Goal: Transaction & Acquisition: Purchase product/service

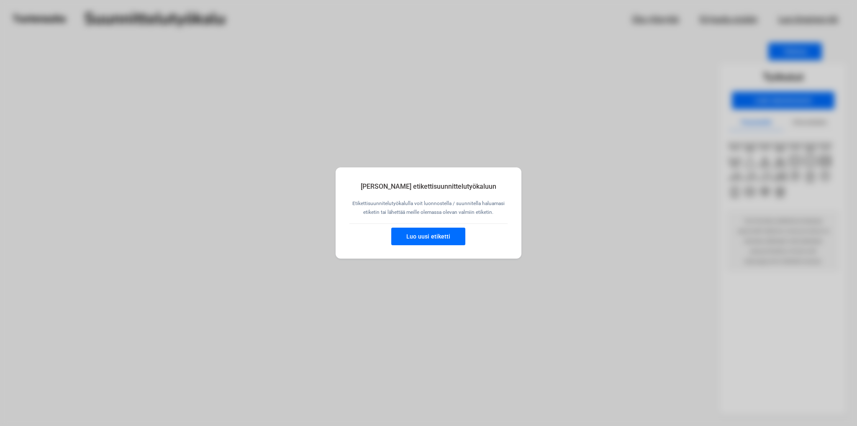
click at [422, 240] on button "Luo uusi etiketti" at bounding box center [428, 237] width 74 height 18
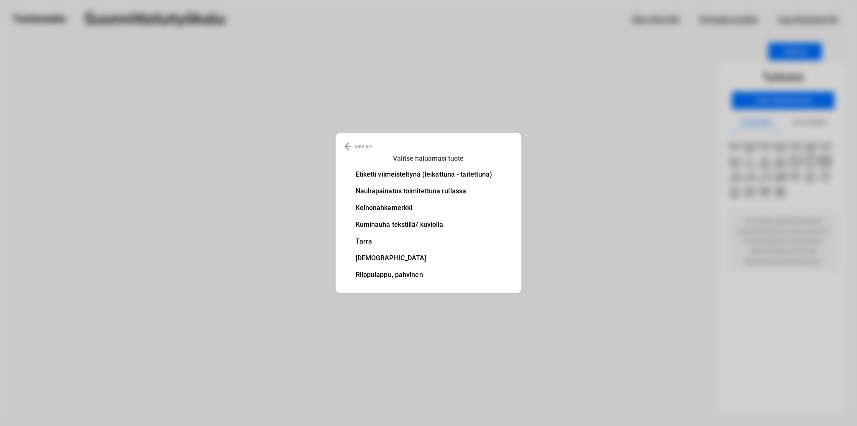
click at [406, 175] on li "Etiketti viimeisteltynä (leikattuna - taitettuna)" at bounding box center [424, 174] width 137 height 7
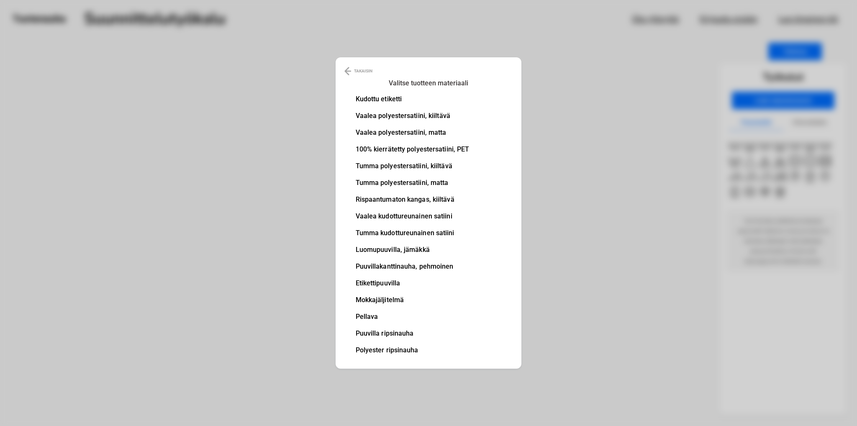
click at [412, 149] on li "100% kierrätetty polyestersatiini, PET" at bounding box center [413, 149] width 114 height 7
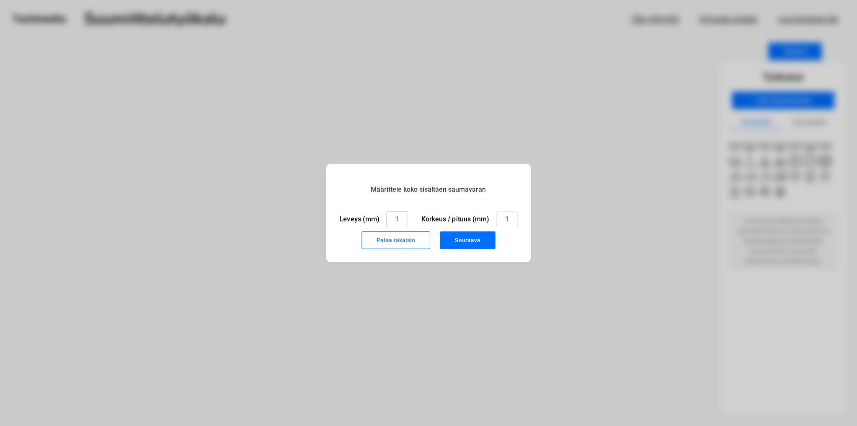
click at [397, 219] on input "1" at bounding box center [396, 219] width 21 height 16
type input "40"
click at [507, 221] on input "1" at bounding box center [506, 219] width 21 height 16
type input "30"
click at [488, 241] on button "Seuraava" at bounding box center [468, 240] width 56 height 18
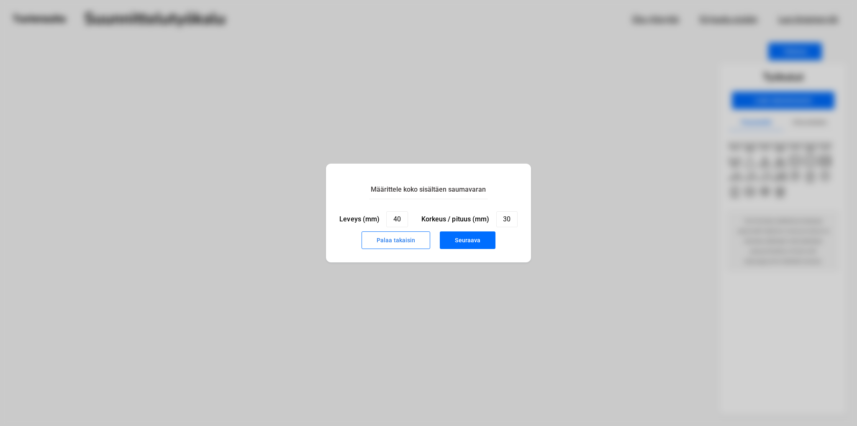
type input "1"
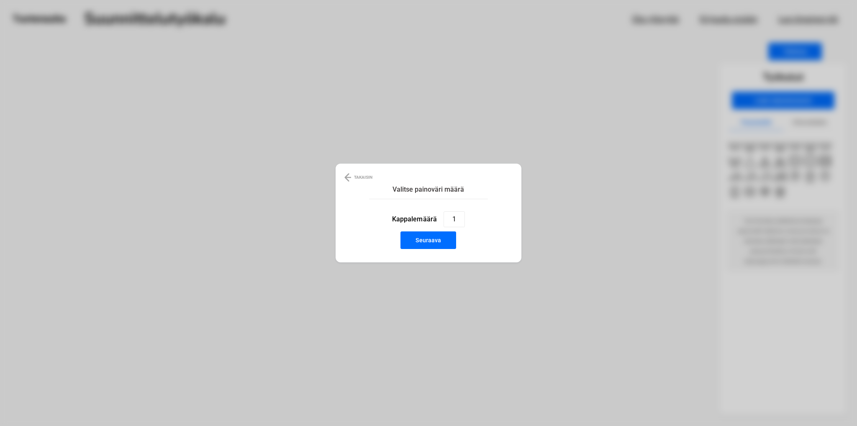
click at [445, 191] on h3 "Valitse painoväri määrä" at bounding box center [428, 190] width 119 height 12
click at [446, 242] on button "Seuraava" at bounding box center [429, 240] width 56 height 18
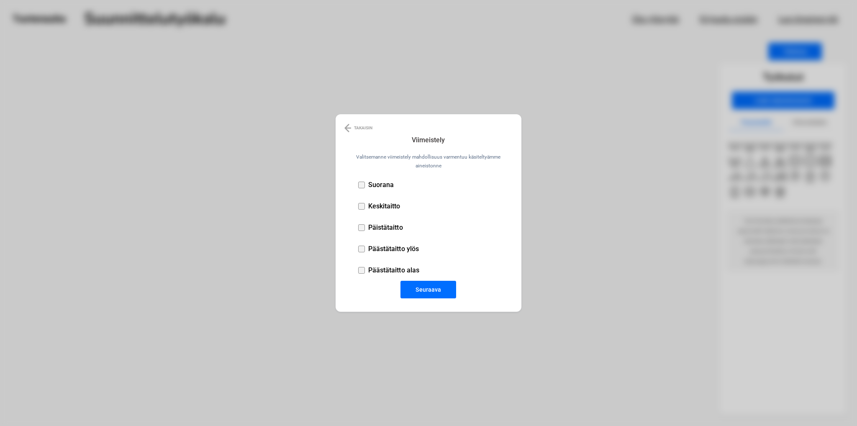
click at [361, 210] on li "Keskitaitto" at bounding box center [435, 205] width 159 height 21
click at [426, 288] on button "Seuraava" at bounding box center [429, 290] width 56 height 18
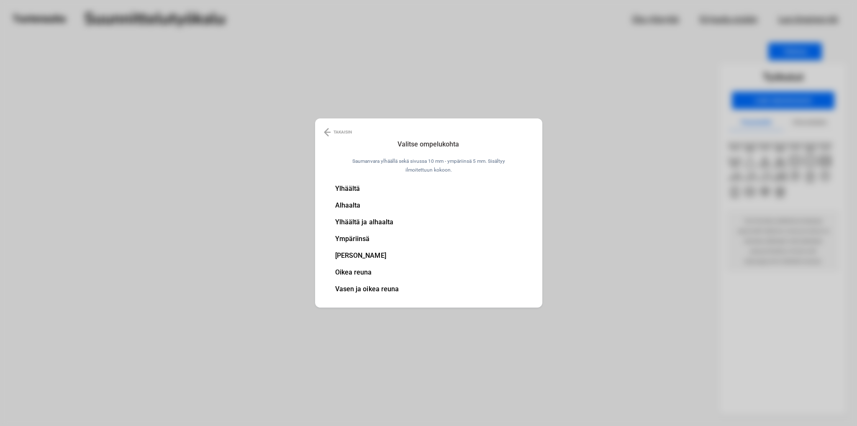
click at [350, 188] on li "Ylhäältä" at bounding box center [367, 188] width 64 height 7
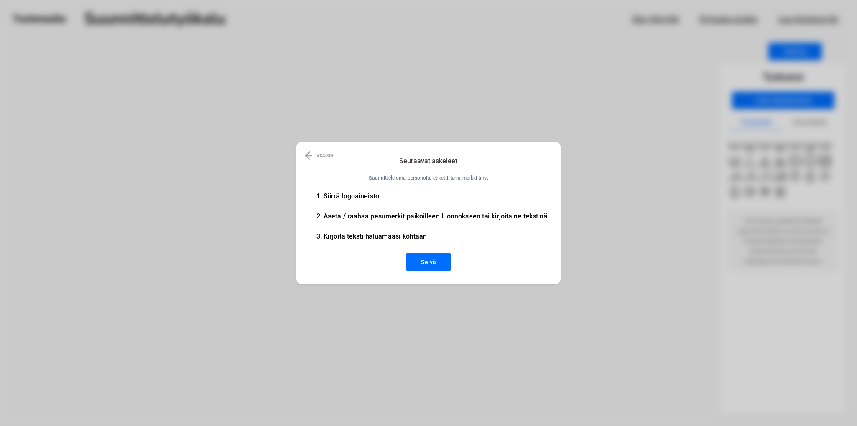
click at [433, 260] on button "Selvä" at bounding box center [428, 262] width 45 height 18
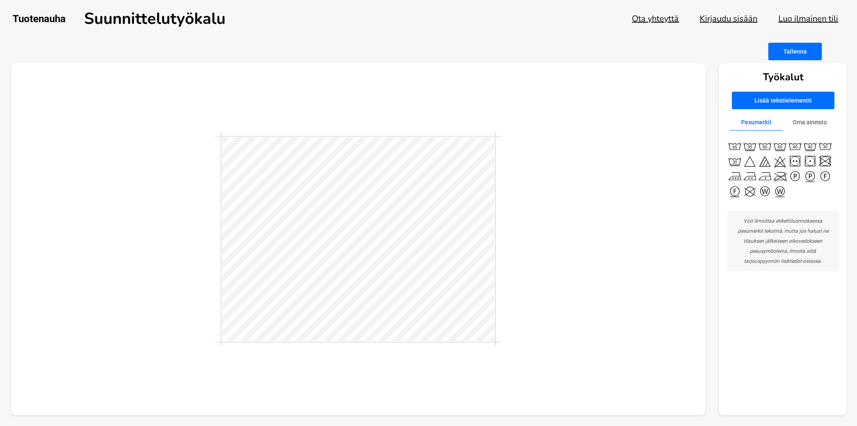
click at [804, 124] on button "Oma aineisto" at bounding box center [810, 122] width 54 height 16
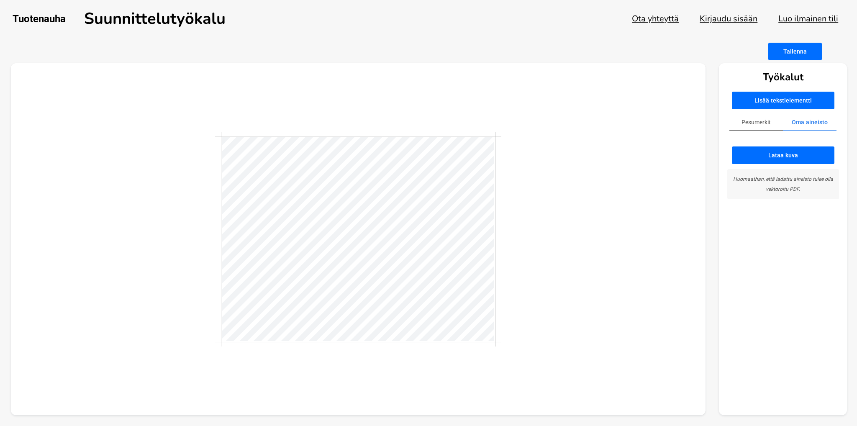
click at [799, 156] on button "Lataa kuva" at bounding box center [783, 155] width 103 height 18
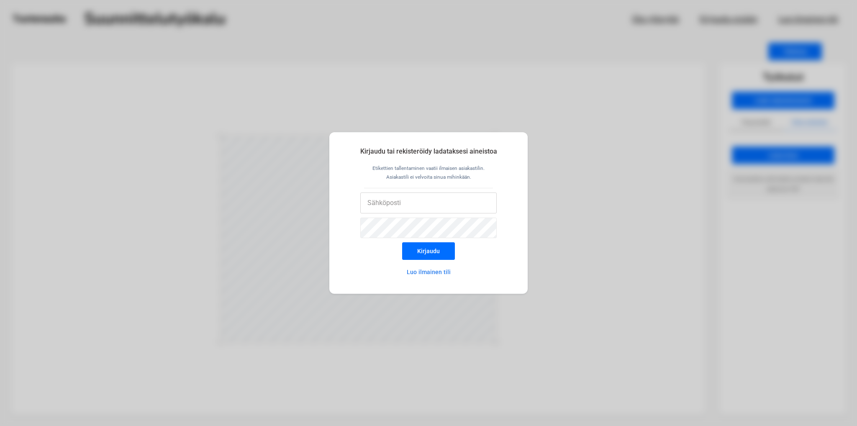
click at [432, 208] on input "email" at bounding box center [428, 203] width 137 height 21
type input "[EMAIL_ADDRESS][DOMAIN_NAME]"
click at [428, 271] on button "Luo ilmainen tili" at bounding box center [428, 272] width 73 height 17
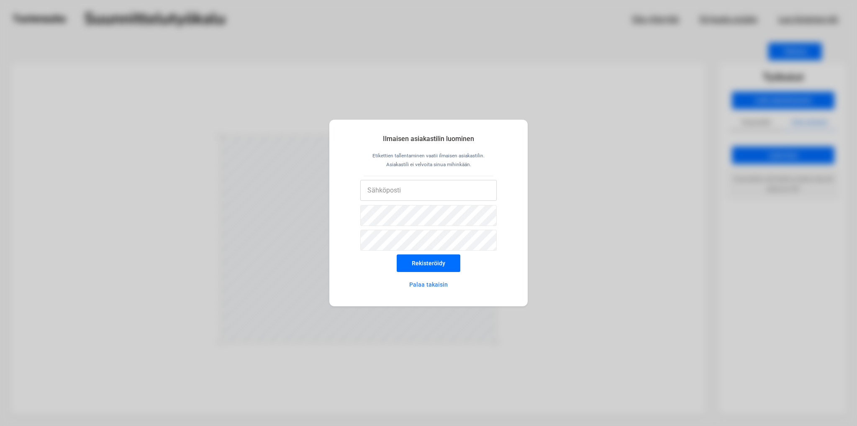
click at [417, 192] on input "email" at bounding box center [428, 190] width 137 height 21
type input "[EMAIL_ADDRESS][DOMAIN_NAME]"
click at [430, 260] on button "Rekisteröidy" at bounding box center [429, 263] width 64 height 18
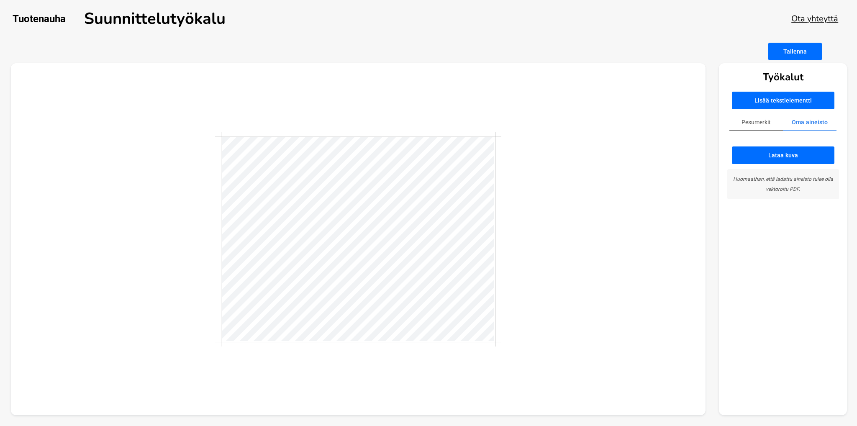
click at [779, 156] on button "Lataa kuva" at bounding box center [783, 155] width 103 height 18
click at [771, 156] on button "Lataa kuva" at bounding box center [783, 155] width 103 height 18
click at [655, 116] on div at bounding box center [358, 239] width 695 height 352
click at [760, 153] on button "Lataa kuva" at bounding box center [783, 155] width 103 height 18
click at [672, 106] on div at bounding box center [358, 239] width 695 height 352
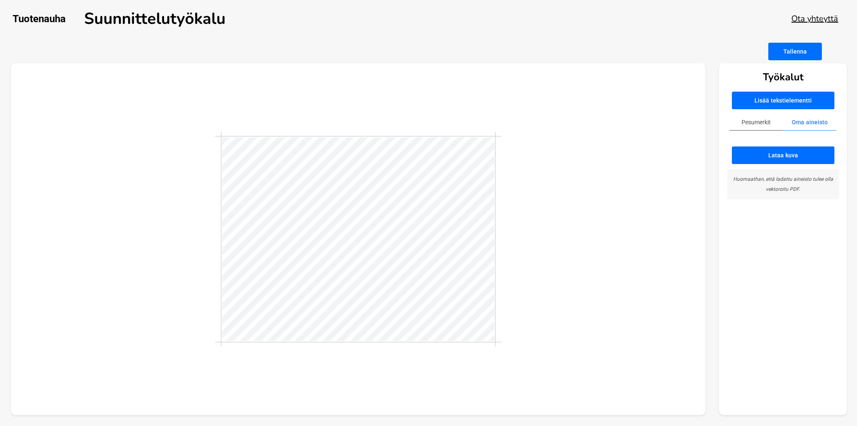
click at [775, 156] on button "Lataa kuva" at bounding box center [783, 155] width 103 height 18
click at [782, 155] on button "Lataa kuva" at bounding box center [783, 155] width 103 height 18
click at [794, 156] on button "Lataa kuva" at bounding box center [783, 155] width 103 height 18
click at [770, 155] on button "Lataa kuva" at bounding box center [783, 155] width 103 height 18
click at [653, 170] on div at bounding box center [358, 239] width 695 height 352
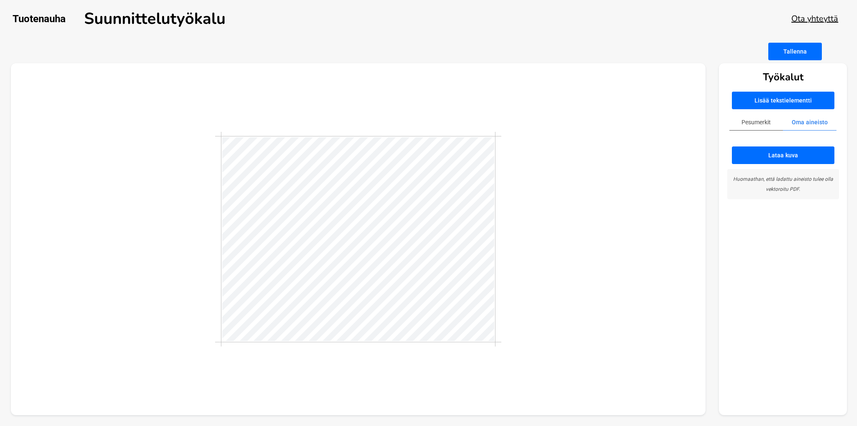
click at [761, 126] on button "Pesumerkit" at bounding box center [757, 122] width 54 height 16
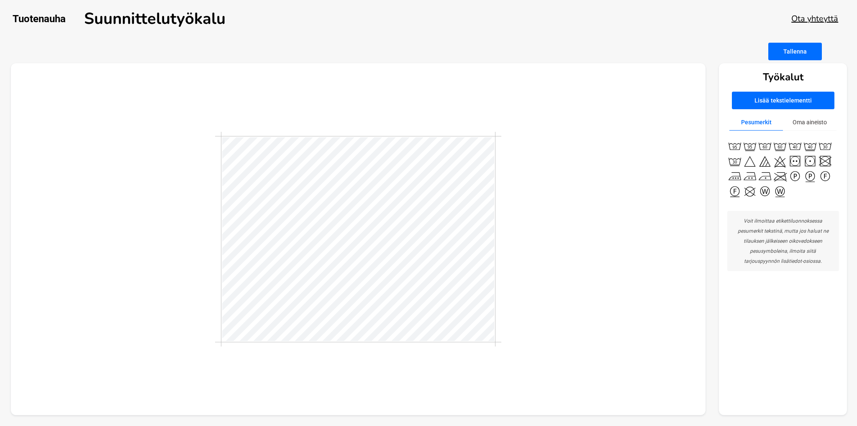
click at [815, 126] on button "Oma aineisto" at bounding box center [810, 122] width 54 height 16
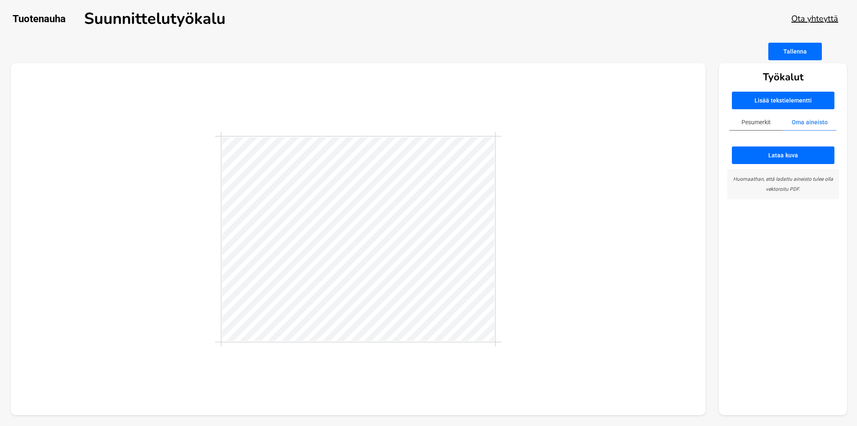
click at [820, 17] on link "Ota yhteyttä" at bounding box center [814, 18] width 47 height 11
click at [777, 156] on button "Lataa kuva" at bounding box center [783, 155] width 103 height 18
